Goal: Find specific page/section: Find specific page/section

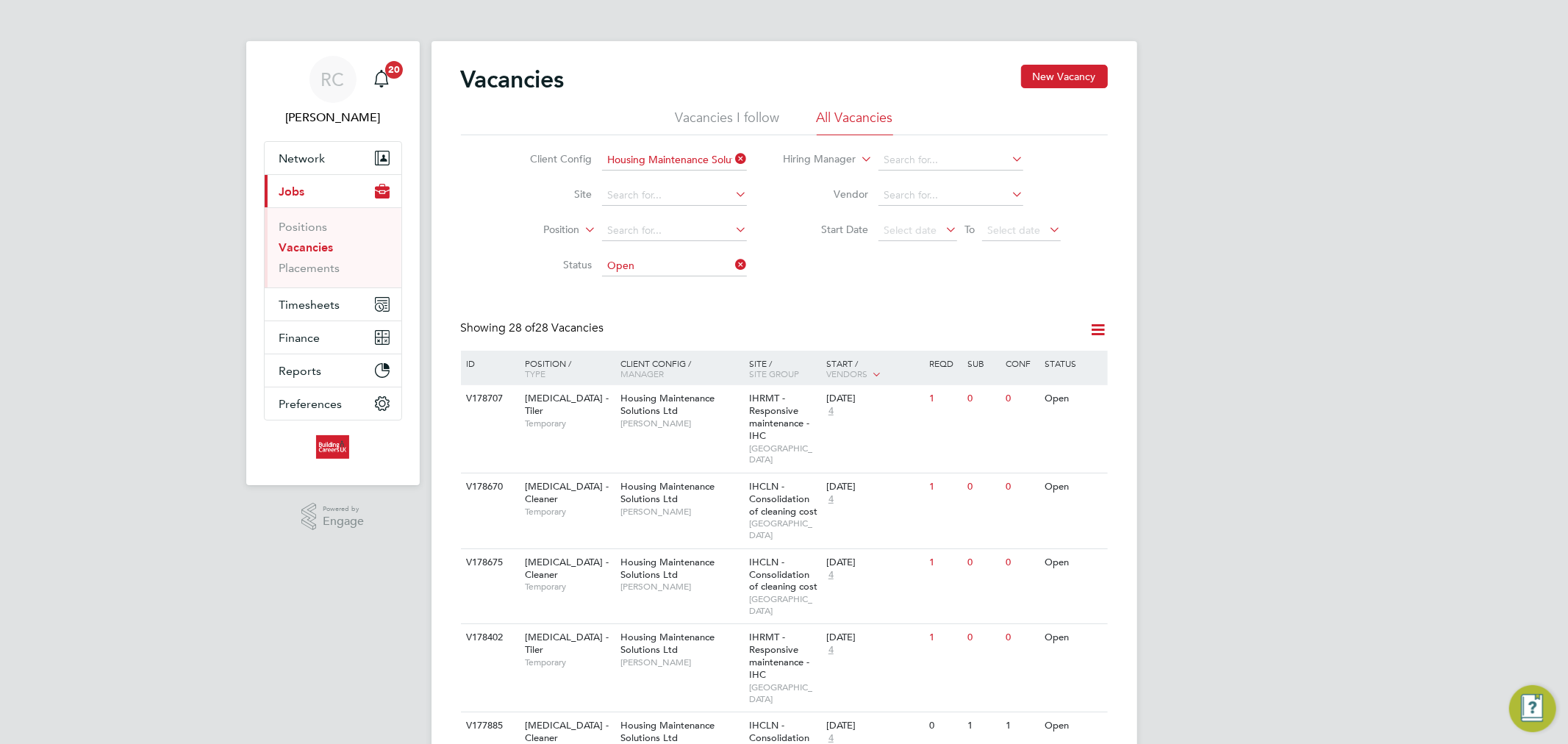
click at [733, 270] on icon at bounding box center [733, 265] width 0 height 21
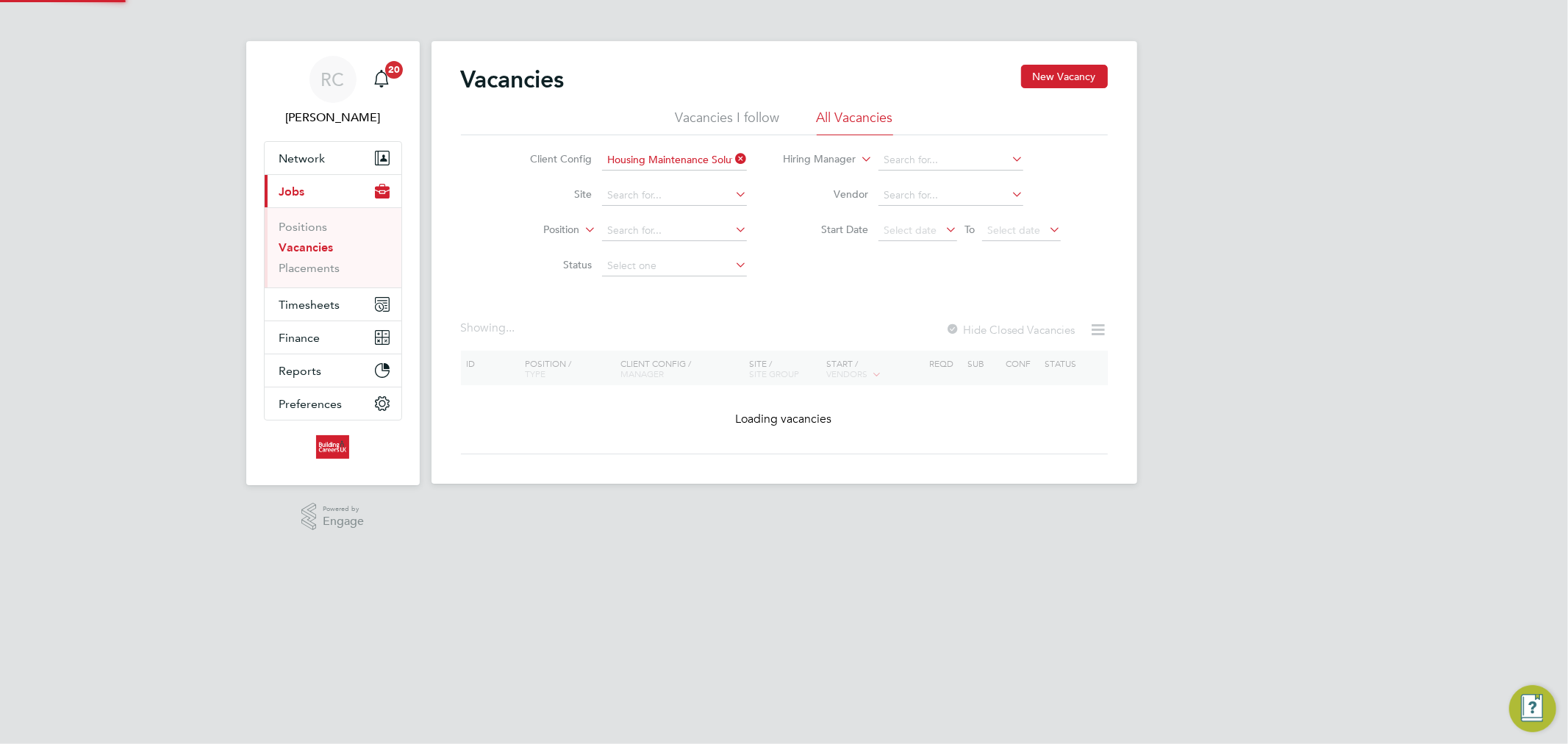
click at [733, 235] on icon at bounding box center [733, 230] width 0 height 21
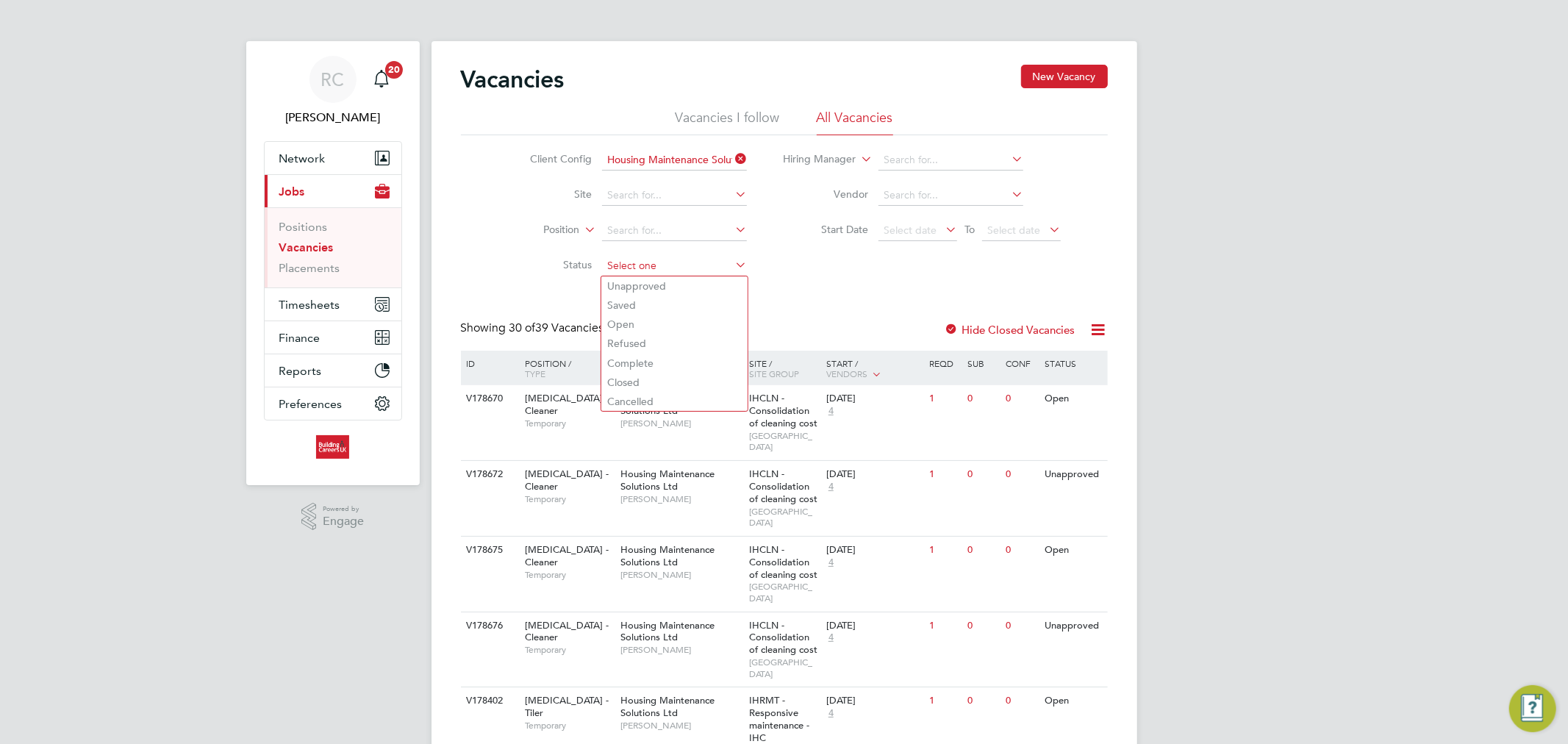
click at [649, 264] on input at bounding box center [674, 267] width 145 height 21
click at [639, 284] on li "Unapproved" at bounding box center [674, 286] width 146 height 19
type input "Unapproved"
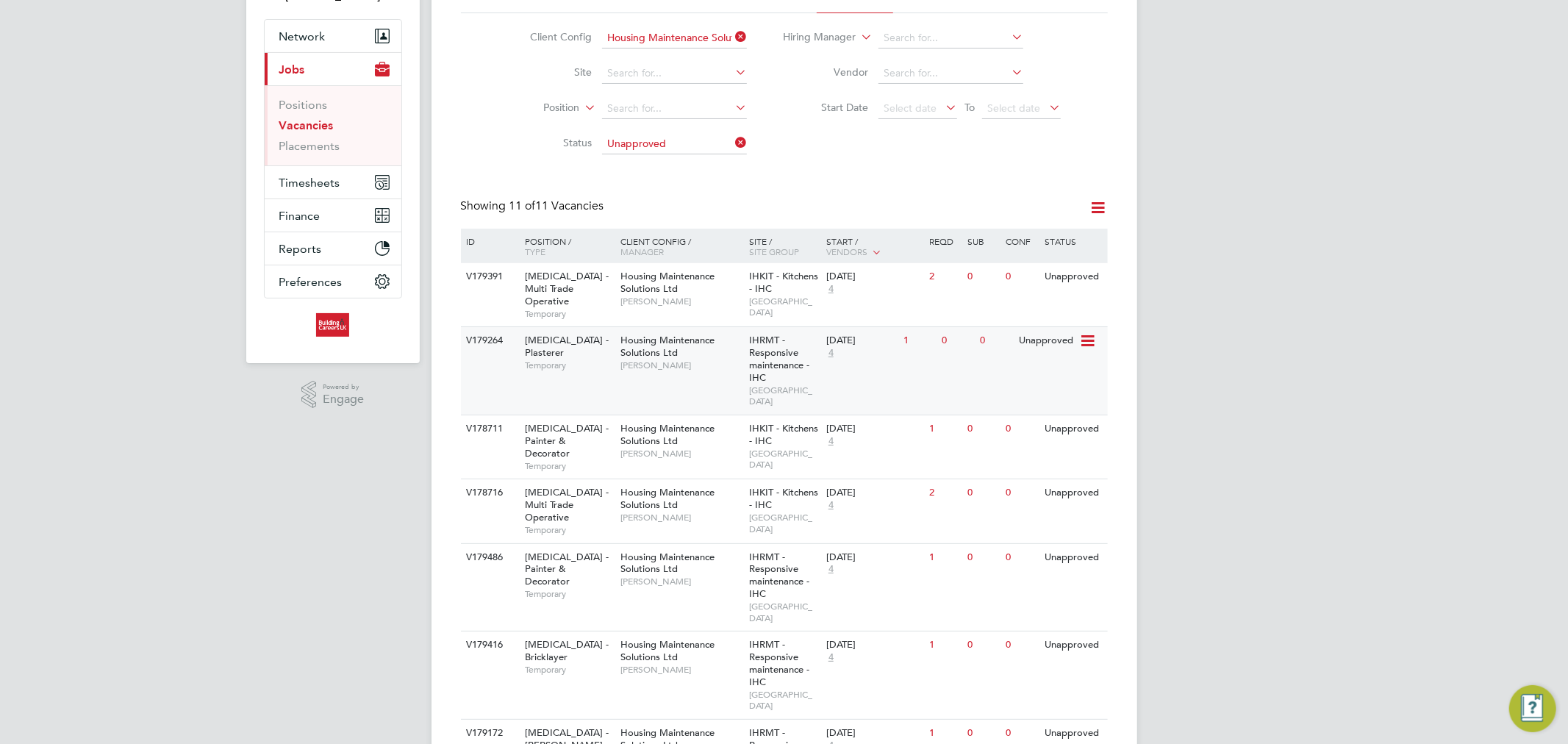
scroll to position [163, 0]
